Goal: Task Accomplishment & Management: Manage account settings

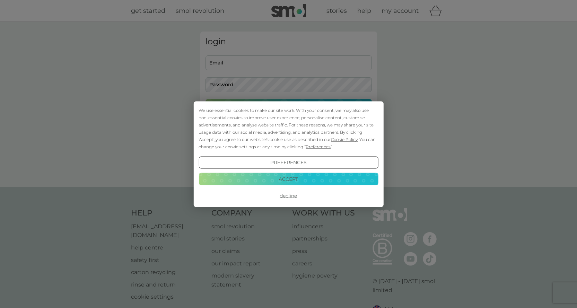
type input "[EMAIL_ADDRESS][DOMAIN_NAME]"
click at [291, 180] on button "Accept" at bounding box center [289, 179] width 180 height 12
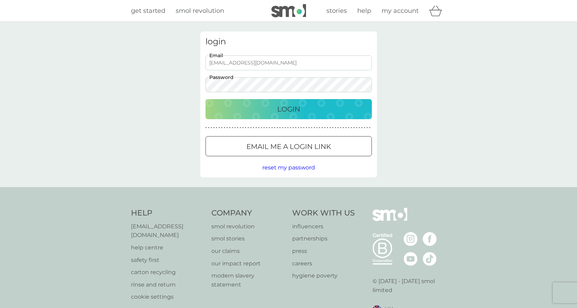
click at [288, 109] on p "Login" at bounding box center [288, 109] width 23 height 11
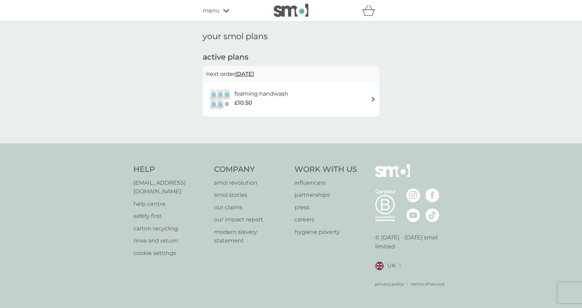
click at [373, 99] on img at bounding box center [373, 99] width 5 height 5
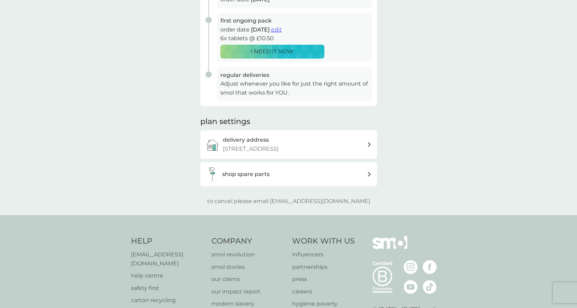
scroll to position [139, 0]
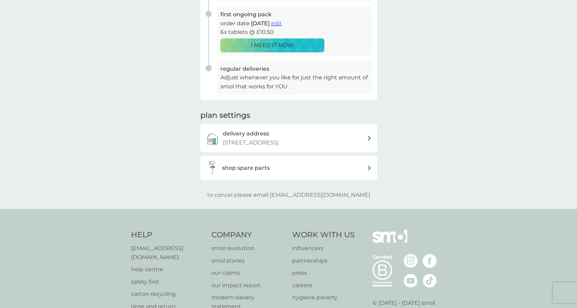
click at [370, 168] on icon at bounding box center [369, 168] width 3 height 5
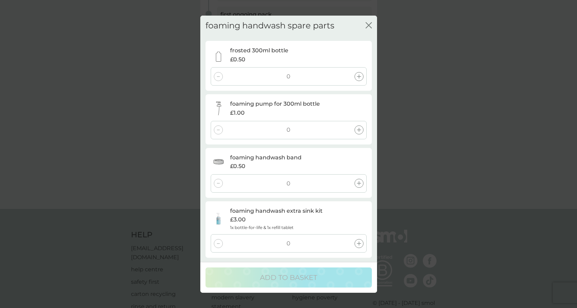
click at [368, 25] on icon "close" at bounding box center [369, 25] width 6 height 6
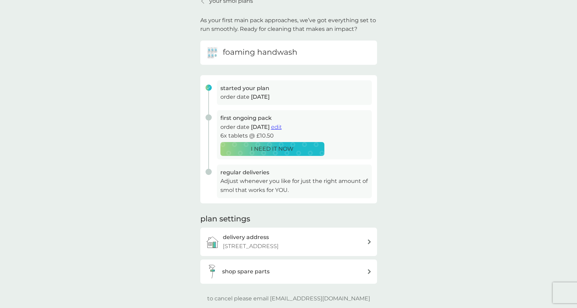
scroll to position [35, 0]
click at [240, 183] on p "Adjust whenever you like for just the right amount of smol that works for YOU." at bounding box center [295, 186] width 148 height 18
click at [211, 178] on div "regular deliveries Adjust whenever you like for just the right amount of smol t…" at bounding box center [286, 182] width 172 height 34
click at [282, 128] on span "edit" at bounding box center [276, 127] width 11 height 7
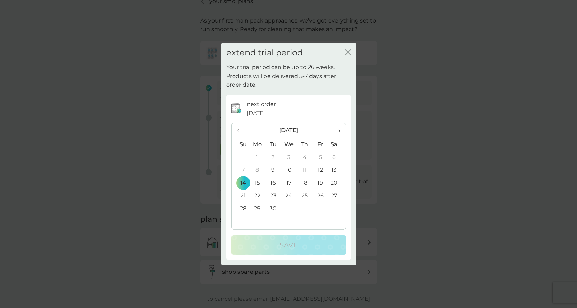
click at [244, 208] on td "28" at bounding box center [241, 208] width 18 height 13
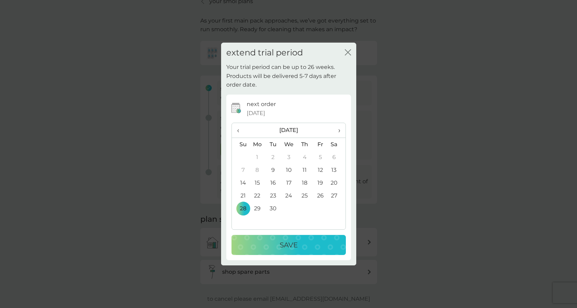
click at [287, 246] on p "Save" at bounding box center [289, 245] width 18 height 11
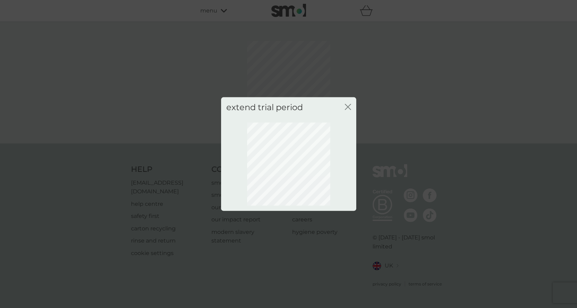
scroll to position [0, 0]
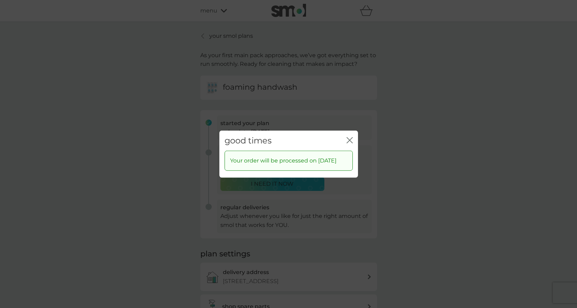
click at [349, 137] on icon "close" at bounding box center [348, 140] width 3 height 6
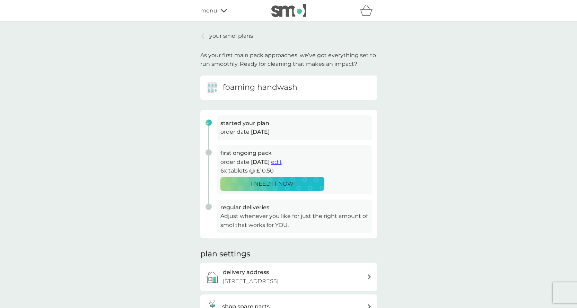
click at [218, 35] on p "your smol plans" at bounding box center [231, 36] width 44 height 9
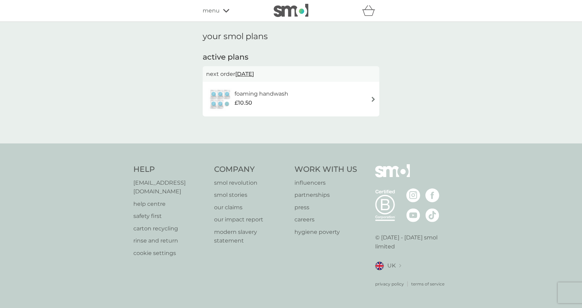
click at [297, 14] on img at bounding box center [291, 10] width 35 height 13
